Goal: Complete application form

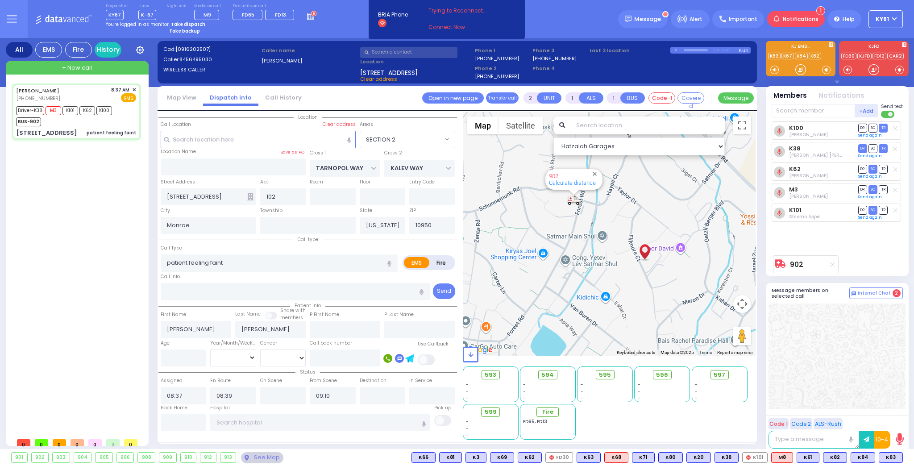
select select "SECTION 2"
select select
